Goal: Register for event/course

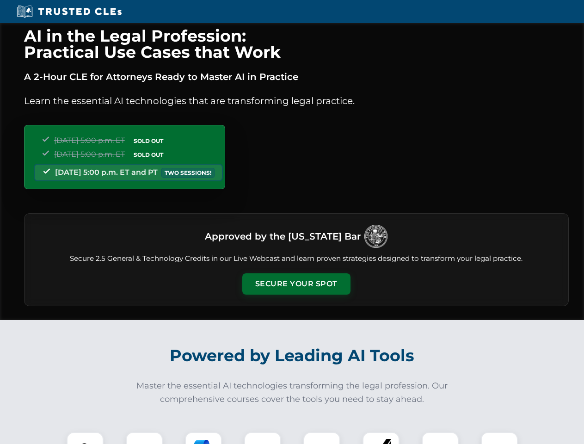
click at [296, 284] on button "Secure Your Spot" at bounding box center [296, 283] width 108 height 21
click at [85, 438] on img at bounding box center [85, 450] width 27 height 27
click at [144, 438] on div at bounding box center [144, 450] width 37 height 37
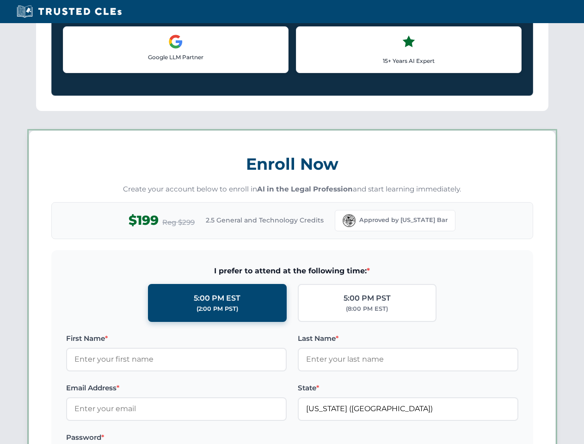
click at [263, 438] on label "Password *" at bounding box center [176, 437] width 221 height 11
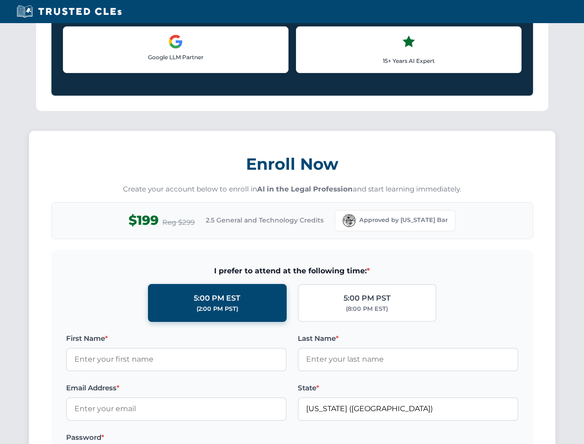
scroll to position [908, 0]
